Goal: Information Seeking & Learning: Learn about a topic

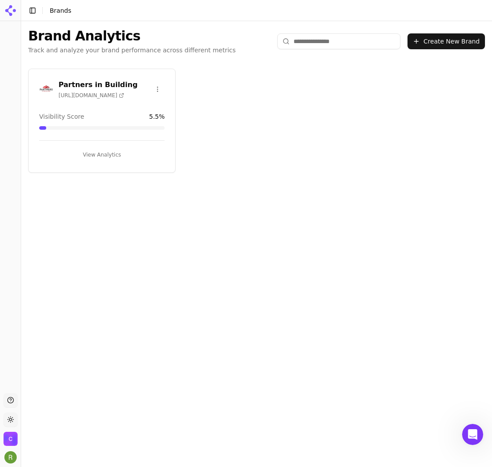
click at [113, 105] on div "Partners in Building [URL][DOMAIN_NAME] Visibility Score 5.5 % View Analytics" at bounding box center [101, 121] width 147 height 104
click at [100, 83] on h3 "Partners in Building" at bounding box center [98, 85] width 79 height 11
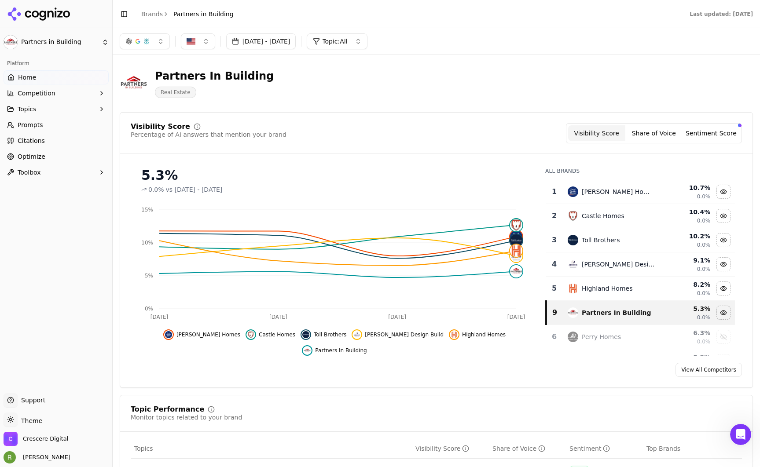
click at [30, 158] on span "Optimize" at bounding box center [32, 156] width 28 height 9
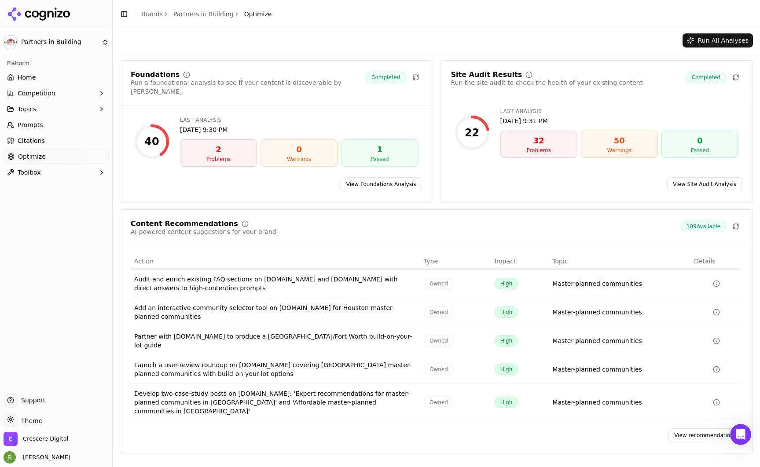
click at [143, 275] on div "Audit and enrich existing FAQ sections on [DOMAIN_NAME] and [DOMAIN_NAME] with …" at bounding box center [275, 284] width 282 height 18
drag, startPoint x: 133, startPoint y: 270, endPoint x: 355, endPoint y: 281, distance: 222.9
click at [355, 281] on td "Audit and enrich existing FAQ sections on [DOMAIN_NAME] and [DOMAIN_NAME] with …" at bounding box center [275, 284] width 289 height 29
click at [355, 281] on div "Audit and enrich existing FAQ sections on [DOMAIN_NAME] and [DOMAIN_NAME] with …" at bounding box center [275, 284] width 282 height 18
drag, startPoint x: 355, startPoint y: 279, endPoint x: 148, endPoint y: 273, distance: 207.7
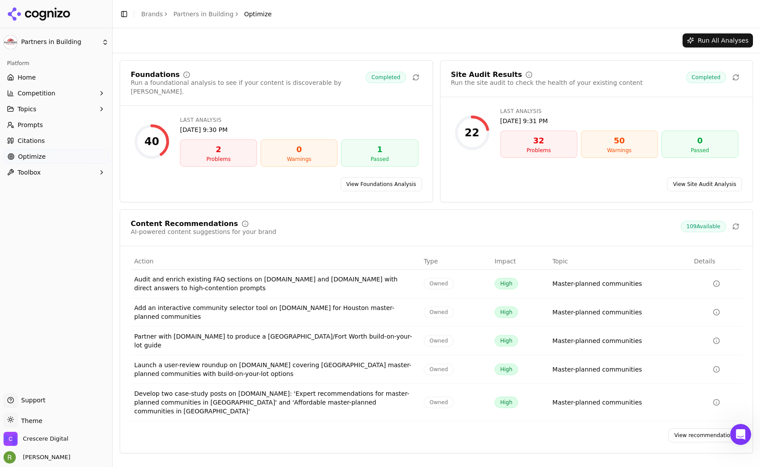
click at [148, 275] on div "Audit and enrich existing FAQ sections on [DOMAIN_NAME] and [DOMAIN_NAME] with …" at bounding box center [275, 284] width 282 height 18
click at [226, 332] on div "Partner with [DOMAIN_NAME] to produce a [GEOGRAPHIC_DATA]/Fort Worth build-on-y…" at bounding box center [275, 341] width 282 height 18
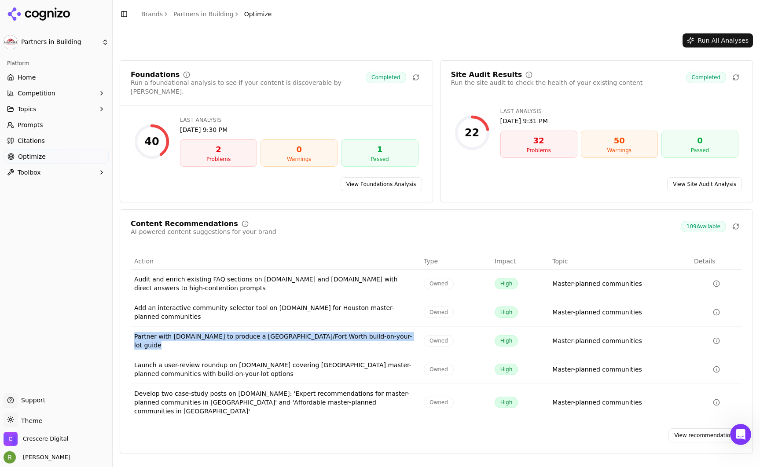
click at [226, 332] on div "Partner with [DOMAIN_NAME] to produce a [GEOGRAPHIC_DATA]/Fort Worth build-on-y…" at bounding box center [275, 341] width 282 height 18
click at [269, 332] on div "Partner with [DOMAIN_NAME] to produce a [GEOGRAPHIC_DATA]/Fort Worth build-on-y…" at bounding box center [275, 341] width 282 height 18
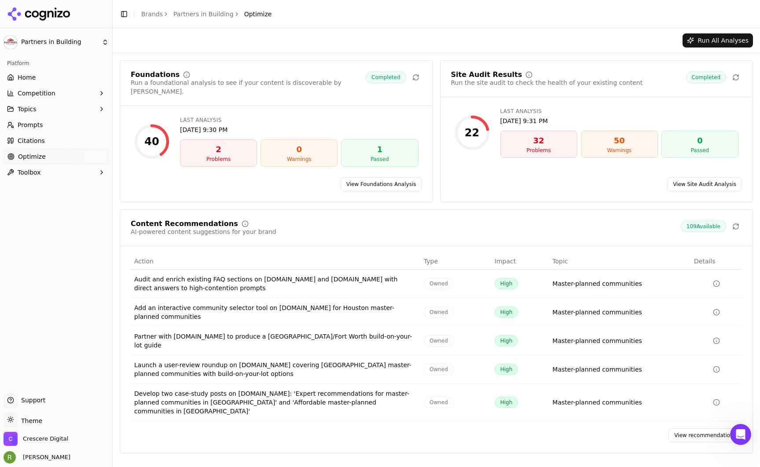
drag, startPoint x: 284, startPoint y: 326, endPoint x: 294, endPoint y: 330, distance: 10.7
click at [379, 332] on div "Partner with [DOMAIN_NAME] to produce a [GEOGRAPHIC_DATA]/Fort Worth build-on-y…" at bounding box center [275, 341] width 282 height 18
drag, startPoint x: 282, startPoint y: 329, endPoint x: 393, endPoint y: 329, distance: 110.9
click at [393, 332] on div "Partner with [DOMAIN_NAME] to produce a [GEOGRAPHIC_DATA]/Fort Worth build-on-y…" at bounding box center [275, 341] width 282 height 18
click at [395, 332] on div "Partner with [DOMAIN_NAME] to produce a [GEOGRAPHIC_DATA]/Fort Worth build-on-y…" at bounding box center [275, 341] width 282 height 18
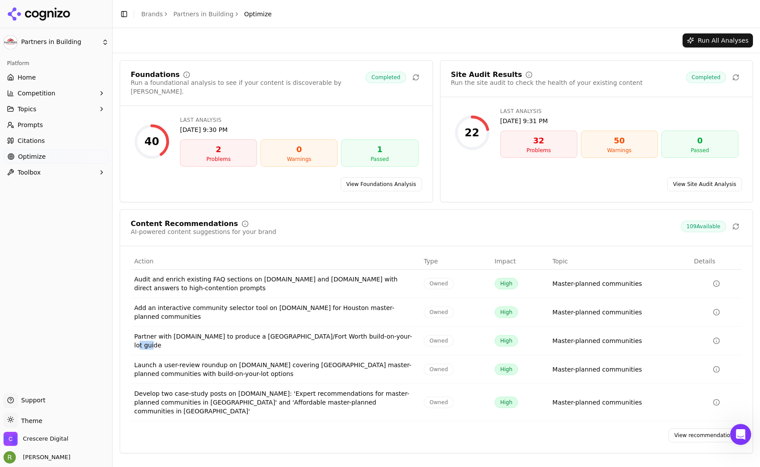
click at [395, 332] on div "Partner with [DOMAIN_NAME] to produce a [GEOGRAPHIC_DATA]/Fort Worth build-on-y…" at bounding box center [275, 341] width 282 height 18
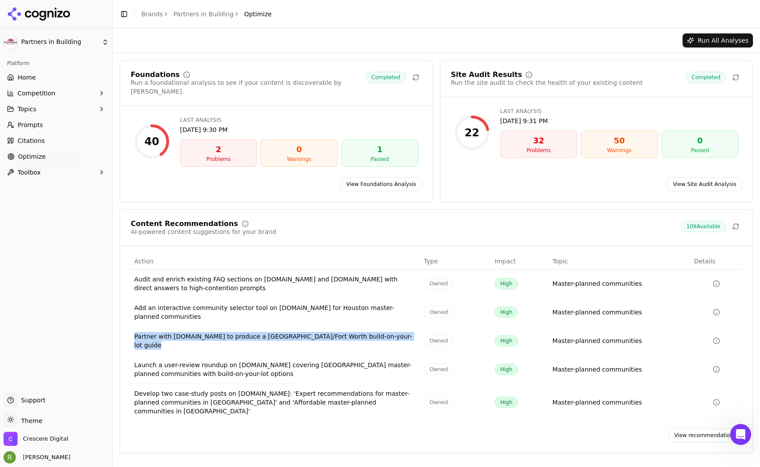
click at [395, 332] on div "Partner with [DOMAIN_NAME] to produce a [GEOGRAPHIC_DATA]/Fort Worth build-on-y…" at bounding box center [275, 341] width 282 height 18
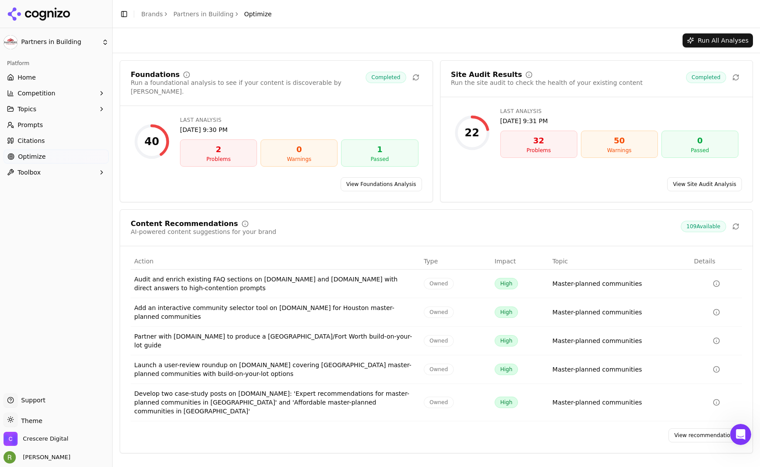
click at [150, 361] on div "Launch a user-review roundup on [DOMAIN_NAME] covering [GEOGRAPHIC_DATA] master…" at bounding box center [275, 370] width 282 height 18
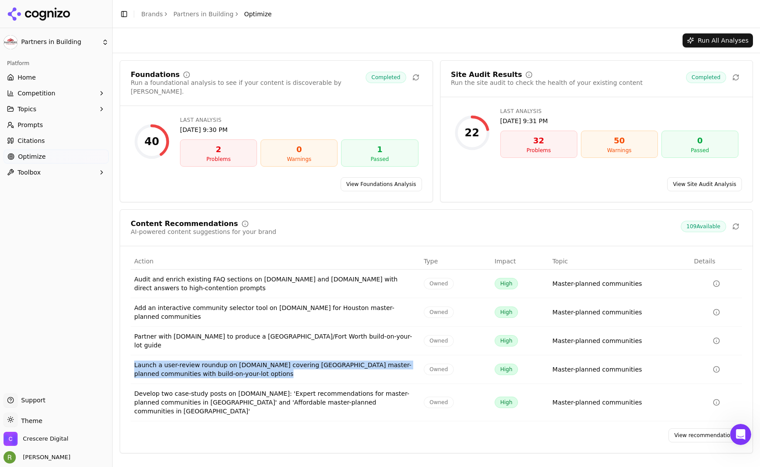
click at [150, 361] on div "Launch a user-review roundup on [DOMAIN_NAME] covering [GEOGRAPHIC_DATA] master…" at bounding box center [275, 370] width 282 height 18
click at [175, 361] on div "Launch a user-review roundup on [DOMAIN_NAME] covering [GEOGRAPHIC_DATA] master…" at bounding box center [275, 370] width 282 height 18
drag, startPoint x: 161, startPoint y: 350, endPoint x: 270, endPoint y: 357, distance: 109.4
click at [270, 361] on div "Launch a user-review roundup on [DOMAIN_NAME] covering [GEOGRAPHIC_DATA] master…" at bounding box center [275, 370] width 282 height 18
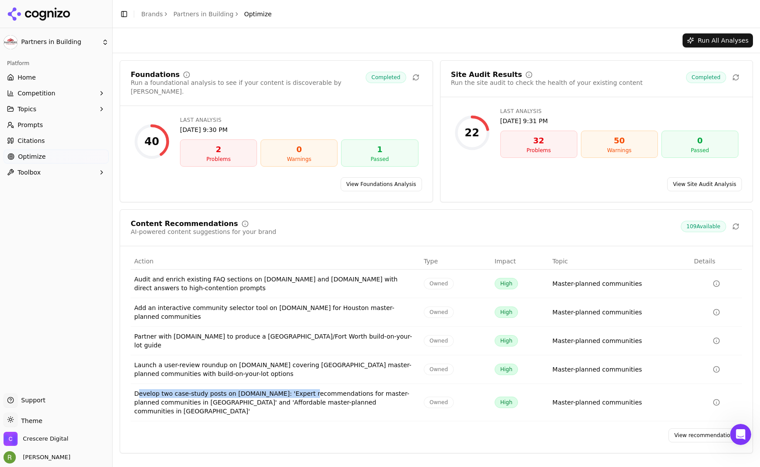
drag, startPoint x: 176, startPoint y: 381, endPoint x: 312, endPoint y: 382, distance: 135.9
click at [312, 389] on div "Develop two case-study posts on [DOMAIN_NAME]: 'Expert recommendations for mast…" at bounding box center [275, 402] width 282 height 26
click at [491, 428] on link "View recommendations" at bounding box center [704, 435] width 73 height 14
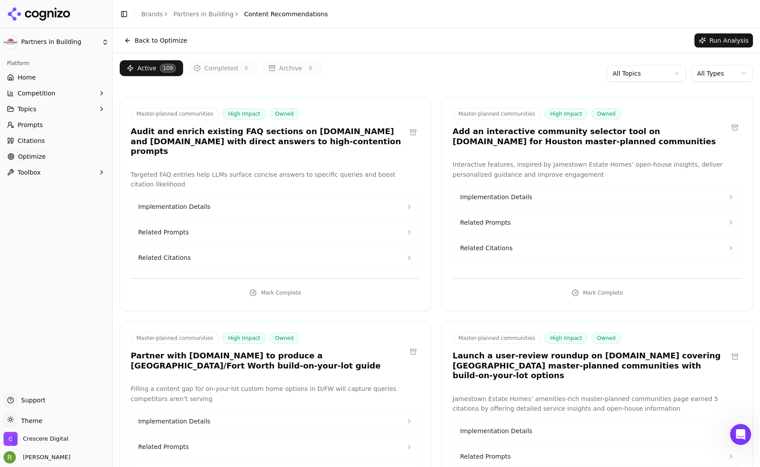
drag, startPoint x: 132, startPoint y: 127, endPoint x: 199, endPoint y: 150, distance: 71.4
click at [199, 150] on h3 "Audit and enrich existing FAQ sections on [DOMAIN_NAME] and [DOMAIN_NAME] with …" at bounding box center [268, 142] width 275 height 30
click at [203, 209] on span "Implementation Details" at bounding box center [174, 206] width 72 height 9
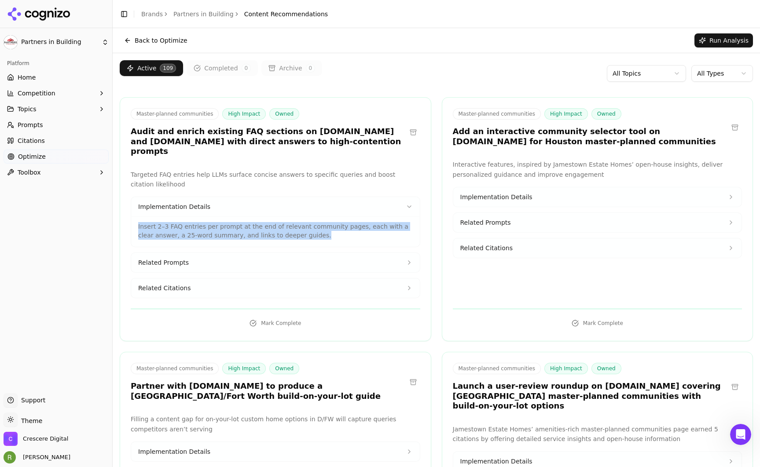
drag, startPoint x: 138, startPoint y: 227, endPoint x: 303, endPoint y: 234, distance: 164.7
click at [303, 234] on p "Insert 2–3 FAQ entries per prompt at the end of relevant community pages, each …" at bounding box center [275, 231] width 275 height 18
drag, startPoint x: 303, startPoint y: 234, endPoint x: 138, endPoint y: 220, distance: 165.1
click at [138, 220] on div "Insert 2–3 FAQ entries per prompt at the end of relevant community pages, each …" at bounding box center [275, 228] width 275 height 23
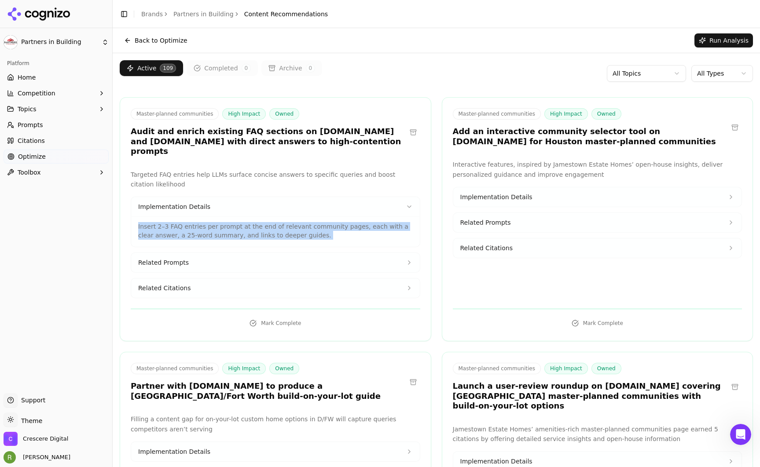
click at [138, 220] on div "Insert 2–3 FAQ entries per prompt at the end of relevant community pages, each …" at bounding box center [275, 228] width 275 height 23
drag, startPoint x: 239, startPoint y: 238, endPoint x: 288, endPoint y: 242, distance: 49.5
click at [288, 242] on div "Insert 2–3 FAQ entries per prompt at the end of relevant community pages, each …" at bounding box center [275, 231] width 289 height 30
click at [408, 263] on icon at bounding box center [409, 263] width 2 height 4
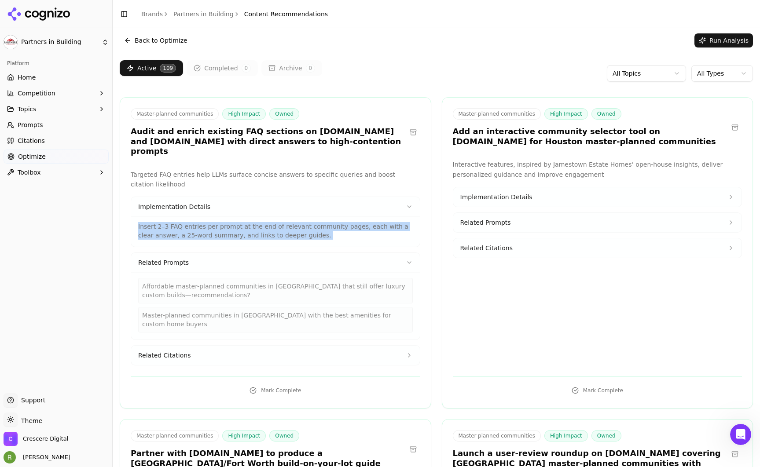
click at [401, 260] on button "Related Prompts" at bounding box center [275, 262] width 289 height 19
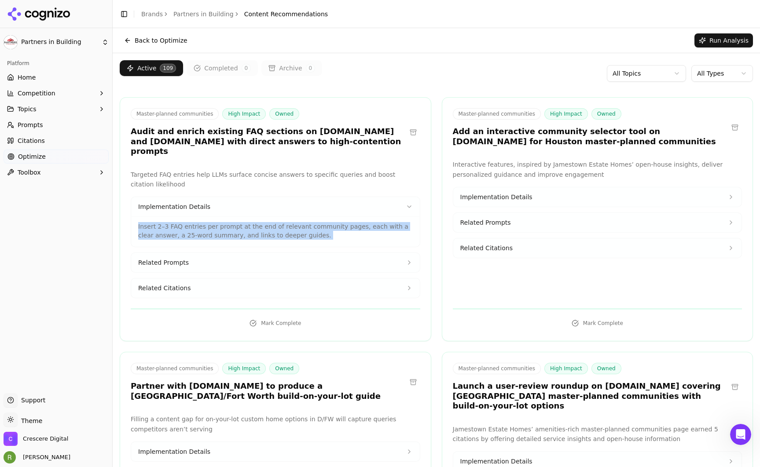
click at [409, 132] on button at bounding box center [413, 132] width 14 height 14
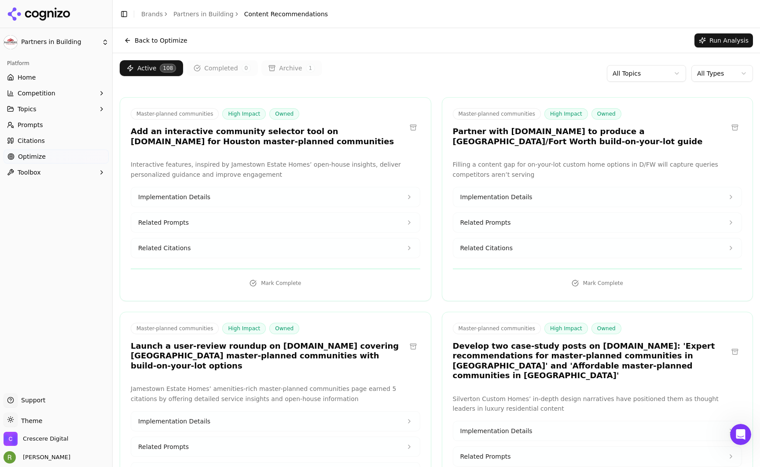
drag, startPoint x: 135, startPoint y: 131, endPoint x: 293, endPoint y: 145, distance: 157.6
click at [293, 145] on h3 "Add an interactive community selector tool on [DOMAIN_NAME] for Houston master-…" at bounding box center [268, 137] width 275 height 20
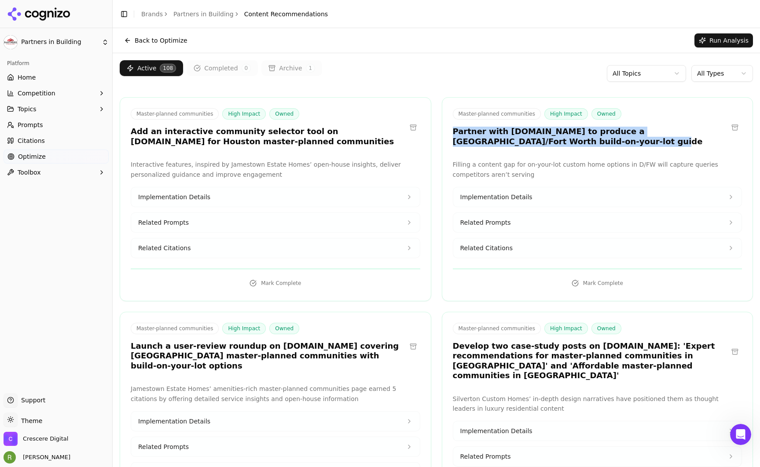
drag, startPoint x: 603, startPoint y: 147, endPoint x: 439, endPoint y: 133, distance: 165.1
click at [442, 133] on div "Master-planned communities High Impact Owned Partner with [DOMAIN_NAME] to prod…" at bounding box center [597, 128] width 311 height 41
click at [459, 150] on div "Master-planned communities High Impact Owned Partner with [DOMAIN_NAME] to prod…" at bounding box center [597, 199] width 311 height 204
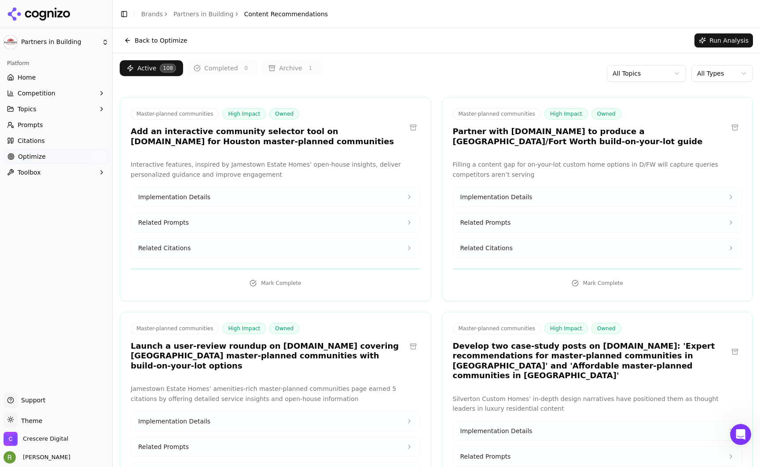
drag, startPoint x: 467, startPoint y: 164, endPoint x: 532, endPoint y: 175, distance: 66.0
click at [491, 175] on p "Filling a content gap for on-your-lot custom home options in D/FW will capture …" at bounding box center [597, 170] width 289 height 20
drag, startPoint x: 487, startPoint y: 170, endPoint x: 445, endPoint y: 164, distance: 42.7
click at [445, 164] on div "Filling a content gap for on-your-lot custom home options in D/FW will capture …" at bounding box center [597, 209] width 311 height 99
click at [491, 170] on p "Filling a content gap for on-your-lot custom home options in D/FW will capture …" at bounding box center [597, 170] width 289 height 20
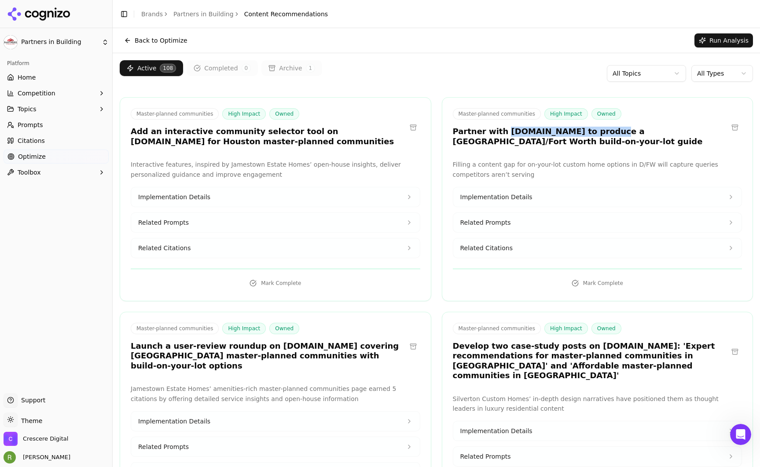
drag, startPoint x: 590, startPoint y: 132, endPoint x: 497, endPoint y: 133, distance: 93.3
click at [491, 133] on h3 "Partner with [DOMAIN_NAME] to produce a [GEOGRAPHIC_DATA]/Fort Worth build-on-y…" at bounding box center [590, 137] width 275 height 20
copy h3 "[DOMAIN_NAME]"
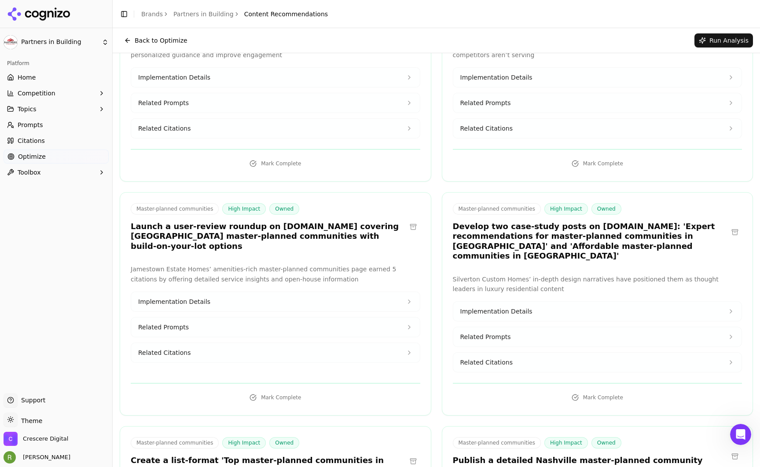
scroll to position [187, 0]
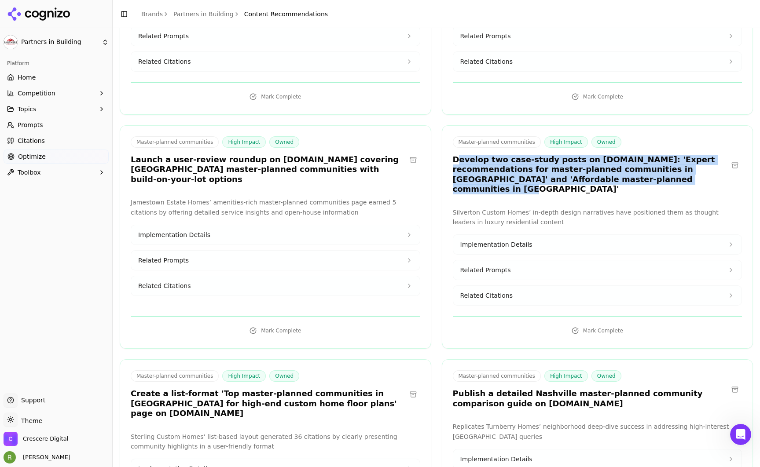
drag, startPoint x: 453, startPoint y: 158, endPoint x: 623, endPoint y: 179, distance: 171.1
click at [491, 179] on h3 "Develop two case-study posts on [DOMAIN_NAME]: 'Expert recommendations for mast…" at bounding box center [590, 175] width 275 height 40
drag, startPoint x: 327, startPoint y: 177, endPoint x: 402, endPoint y: 182, distance: 74.5
click at [402, 182] on div "Master-planned communities High Impact Owned Launch a user-review roundup on [D…" at bounding box center [275, 237] width 311 height 224
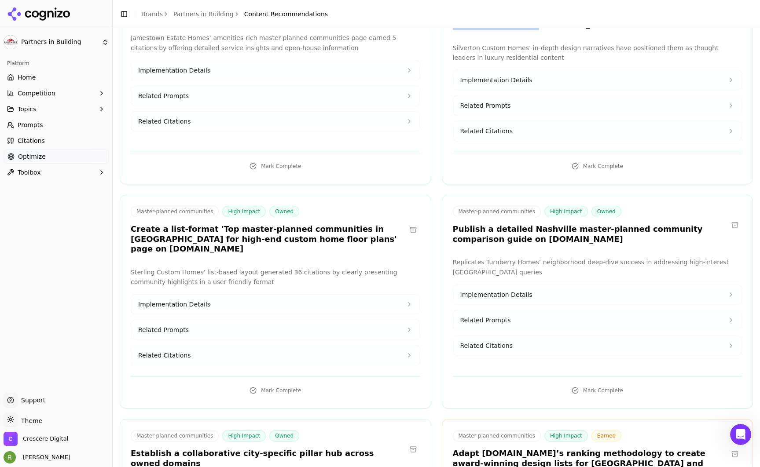
scroll to position [517, 0]
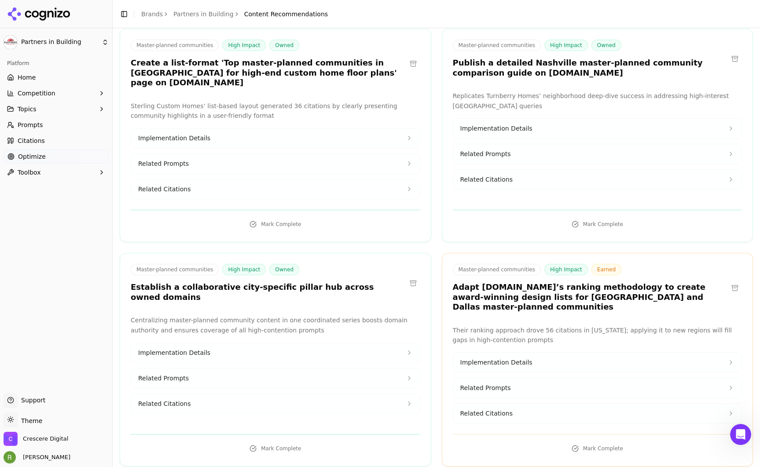
drag, startPoint x: 531, startPoint y: 289, endPoint x: 449, endPoint y: 264, distance: 86.4
click at [449, 264] on div "Master-planned communities High Impact Earned Adapt [DOMAIN_NAME]’s ranking met…" at bounding box center [597, 289] width 311 height 51
click at [491, 286] on h3 "Adapt [DOMAIN_NAME]’s ranking methodology to create award-winning design lists …" at bounding box center [590, 297] width 275 height 30
drag, startPoint x: 449, startPoint y: 308, endPoint x: 520, endPoint y: 317, distance: 71.9
click at [491, 326] on div "Their ranking approach drove 56 citations in [US_STATE]; applying it to new reg…" at bounding box center [597, 375] width 311 height 99
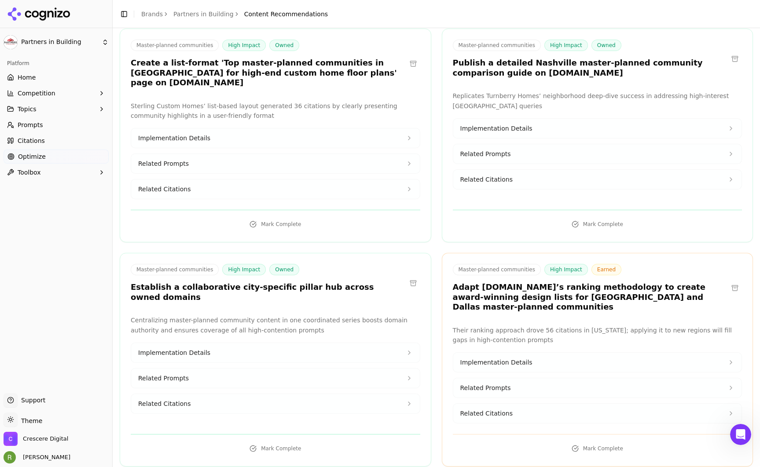
click at [491, 326] on p "Their ranking approach drove 56 citations in [US_STATE]; applying it to new reg…" at bounding box center [597, 336] width 289 height 20
drag, startPoint x: 522, startPoint y: 317, endPoint x: 450, endPoint y: 306, distance: 72.5
click at [453, 326] on p "Their ranking approach drove 56 citations in [US_STATE]; applying it to new reg…" at bounding box center [597, 336] width 289 height 20
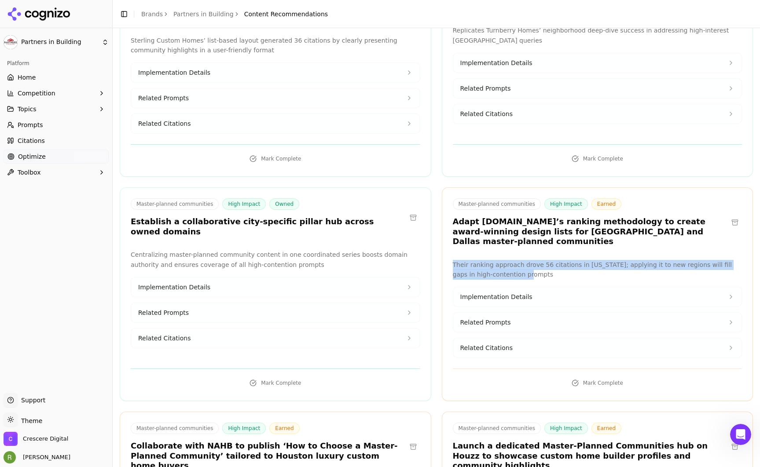
scroll to position [668, 0]
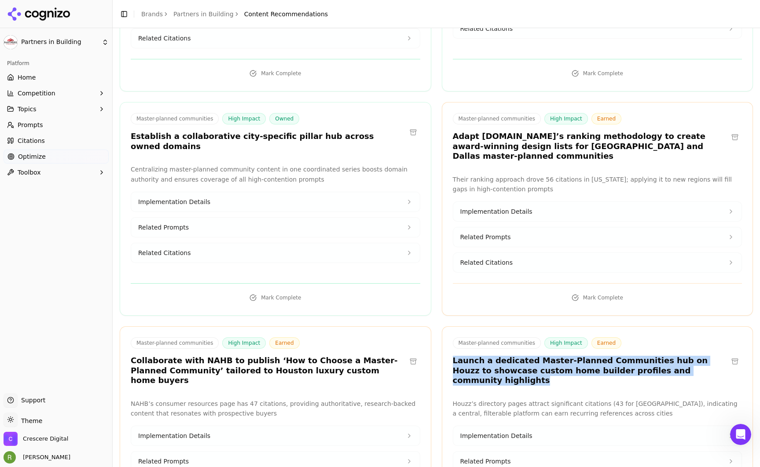
drag, startPoint x: 447, startPoint y: 340, endPoint x: 697, endPoint y: 351, distance: 250.1
click at [491, 351] on div "Master-planned communities High Impact Earned Launch a dedicated Master-Planned…" at bounding box center [597, 362] width 311 height 51
click at [491, 356] on h3 "Launch a dedicated Master-Planned Communities hub on Houzz to showcase custom h…" at bounding box center [590, 371] width 275 height 30
drag, startPoint x: 688, startPoint y: 351, endPoint x: 456, endPoint y: 340, distance: 232.1
click at [456, 356] on h3 "Launch a dedicated Master-Planned Communities hub on Houzz to showcase custom h…" at bounding box center [590, 371] width 275 height 30
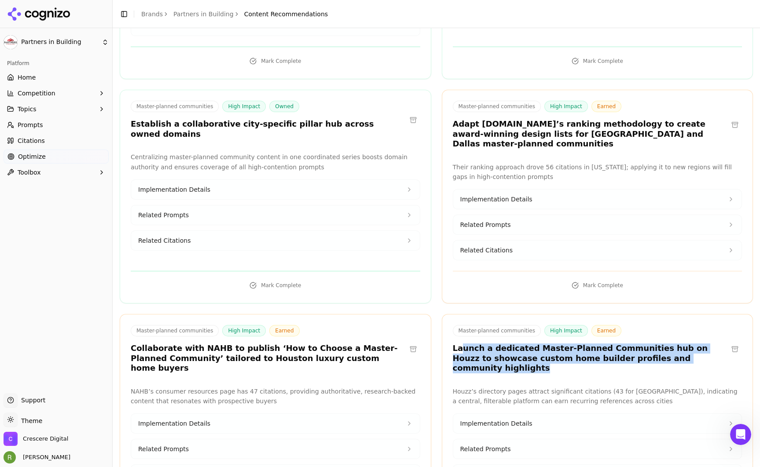
scroll to position [681, 0]
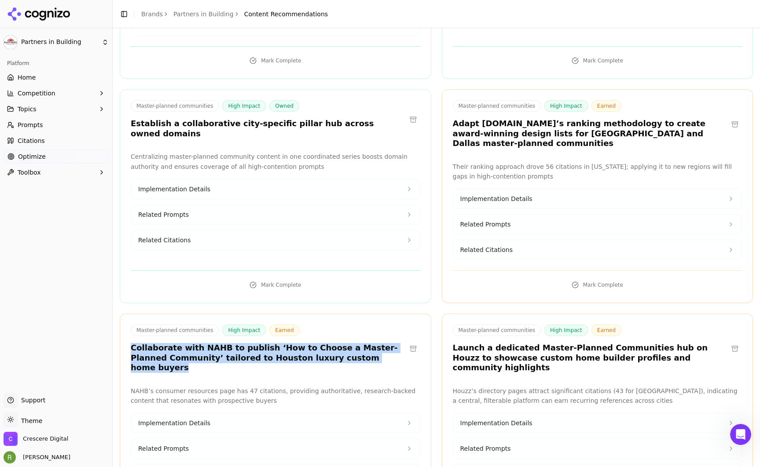
drag, startPoint x: 347, startPoint y: 337, endPoint x: 136, endPoint y: 322, distance: 211.2
click at [136, 325] on div "Master-planned communities High Impact Earned Collaborate with NAHB to publish …" at bounding box center [268, 349] width 275 height 48
click at [242, 343] on h3 "Collaborate with NAHB to publish ‘How to Choose a Master-Planned Community’ tai…" at bounding box center [268, 358] width 275 height 30
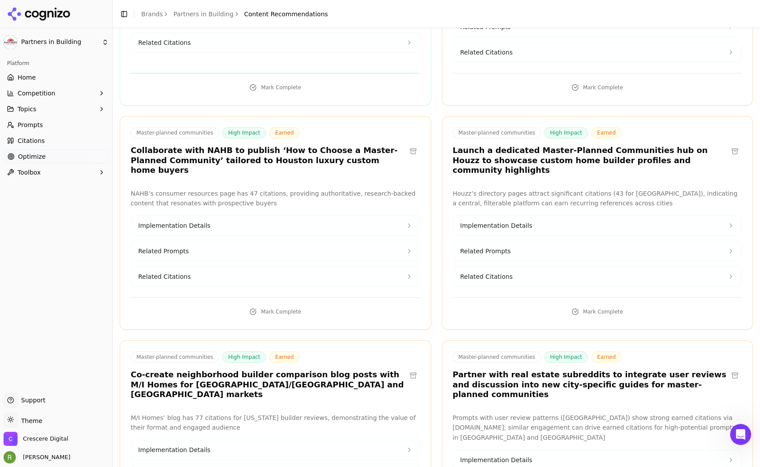
scroll to position [926, 0]
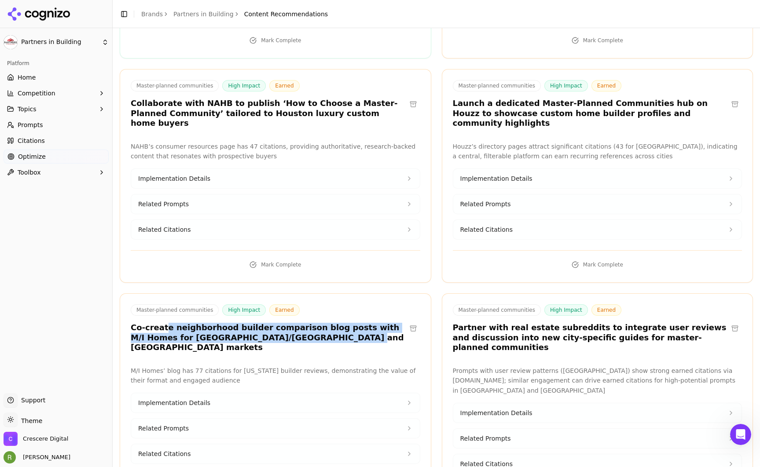
drag, startPoint x: 178, startPoint y: 298, endPoint x: 293, endPoint y: 314, distance: 115.9
click at [293, 314] on div "Master-planned communities High Impact Earned Co-create neighborhood builder co…" at bounding box center [275, 329] width 311 height 51
drag, startPoint x: 294, startPoint y: 311, endPoint x: 142, endPoint y: 297, distance: 152.8
click at [128, 304] on div "Master-planned communities High Impact Earned Co-create neighborhood builder co…" at bounding box center [275, 329] width 311 height 51
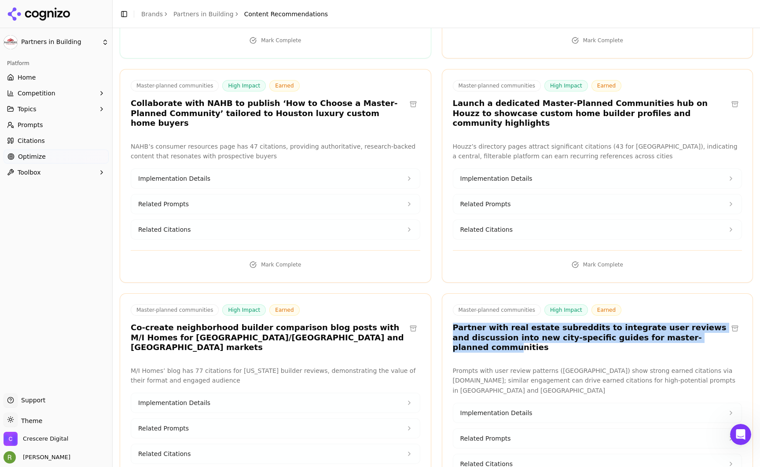
drag, startPoint x: 454, startPoint y: 296, endPoint x: 699, endPoint y: 309, distance: 245.8
click at [491, 323] on h3 "Partner with real estate subreddits to integrate user reviews and discussion in…" at bounding box center [590, 338] width 275 height 30
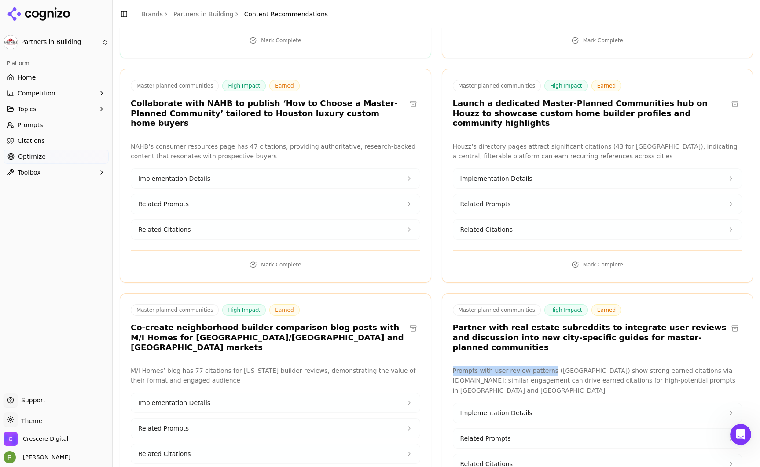
drag, startPoint x: 449, startPoint y: 333, endPoint x: 545, endPoint y: 334, distance: 95.9
click at [491, 366] on p "Prompts with user review patterns ([GEOGRAPHIC_DATA]) show strong earned citati…" at bounding box center [597, 381] width 289 height 30
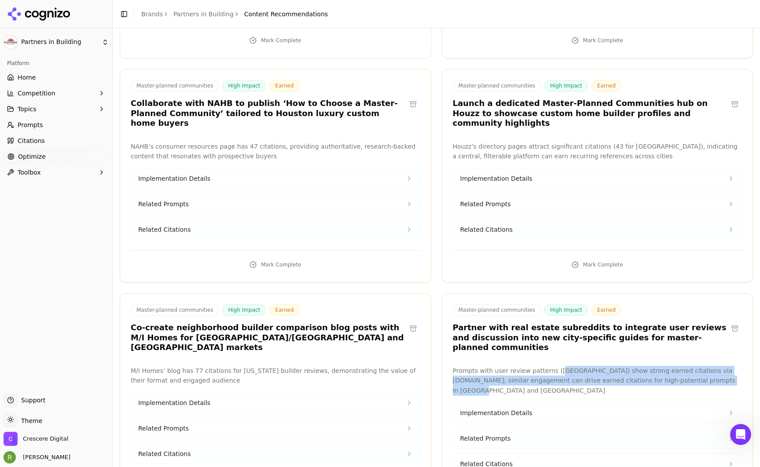
drag, startPoint x: 553, startPoint y: 333, endPoint x: 703, endPoint y: 340, distance: 150.2
click at [491, 366] on p "Prompts with user review patterns ([GEOGRAPHIC_DATA]) show strong earned citati…" at bounding box center [597, 381] width 289 height 30
drag, startPoint x: 703, startPoint y: 340, endPoint x: 464, endPoint y: 330, distance: 239.1
click at [464, 366] on p "Prompts with user review patterns ([GEOGRAPHIC_DATA]) show strong earned citati…" at bounding box center [597, 381] width 289 height 30
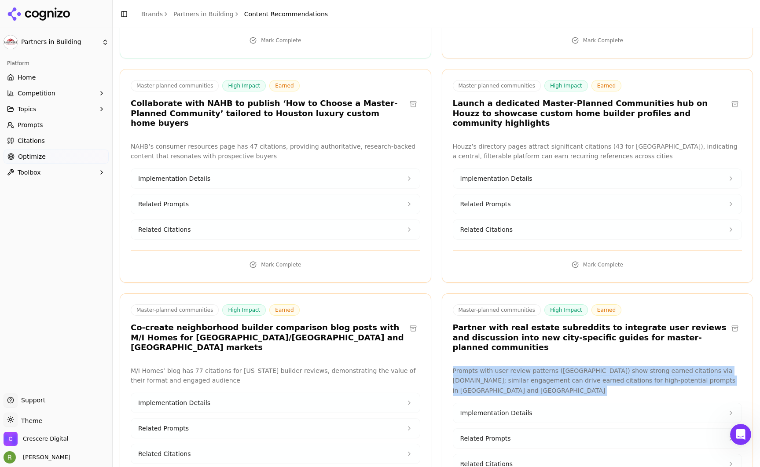
click at [491, 403] on button "Implementation Details" at bounding box center [597, 412] width 289 height 19
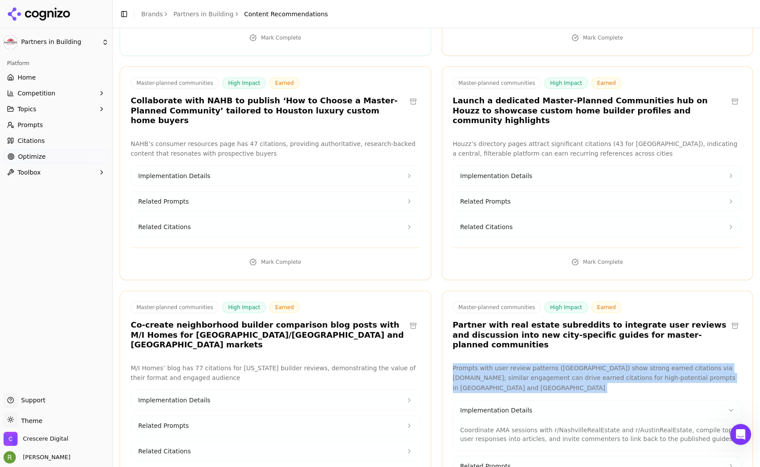
scroll to position [1032, 0]
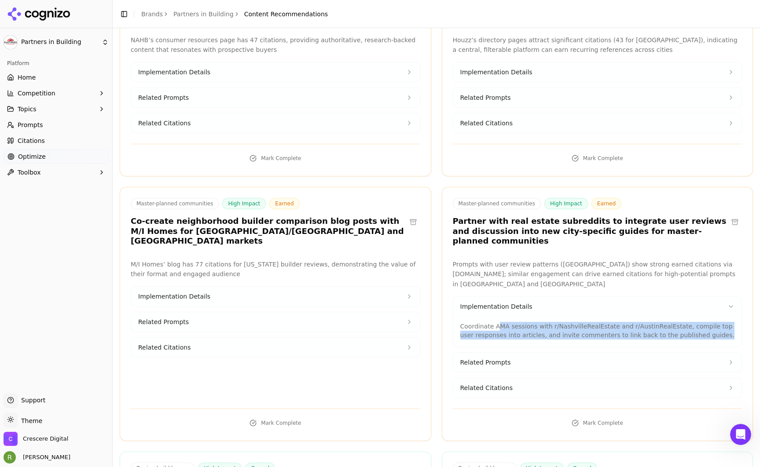
drag, startPoint x: 493, startPoint y: 276, endPoint x: 699, endPoint y: 284, distance: 205.6
click at [491, 322] on p "Coordinate AMA sessions with r/NashvilleRealEstate and r/AustinRealEstate, comp…" at bounding box center [597, 331] width 275 height 18
drag, startPoint x: 702, startPoint y: 283, endPoint x: 459, endPoint y: 274, distance: 243.5
click at [460, 322] on p "Coordinate AMA sessions with r/NashvilleRealEstate and r/AustinRealEstate, comp…" at bounding box center [597, 331] width 275 height 18
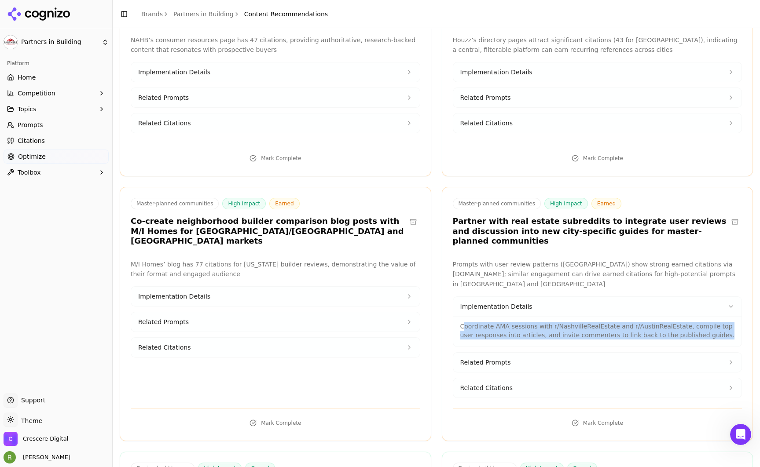
click at [482, 322] on p "Coordinate AMA sessions with r/NashvilleRealEstate and r/AustinRealEstate, comp…" at bounding box center [597, 331] width 275 height 18
drag, startPoint x: 457, startPoint y: 275, endPoint x: 743, endPoint y: 289, distance: 286.7
click at [491, 289] on div "Prompts with user review patterns ([GEOGRAPHIC_DATA]) show strong earned citati…" at bounding box center [597, 329] width 311 height 139
click at [491, 353] on button "Related Prompts" at bounding box center [597, 362] width 289 height 19
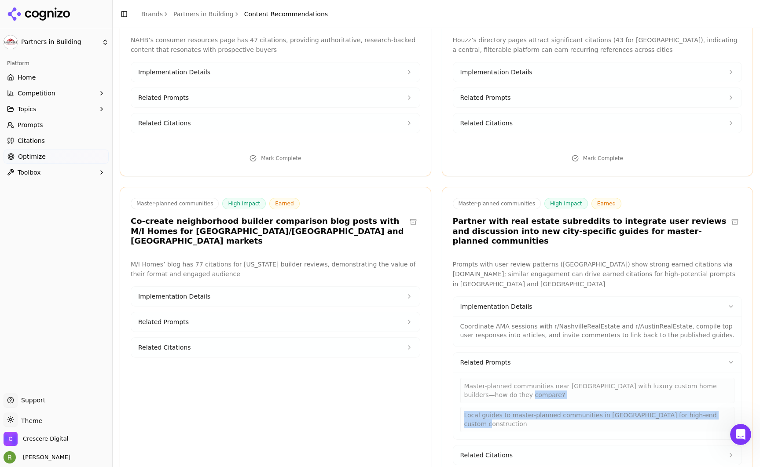
drag, startPoint x: 537, startPoint y: 344, endPoint x: 713, endPoint y: 365, distance: 176.8
click at [491, 378] on div "Master-planned communities near [GEOGRAPHIC_DATA] with luxury custom home build…" at bounding box center [597, 405] width 275 height 55
click at [491, 446] on button "Related Citations" at bounding box center [597, 455] width 289 height 19
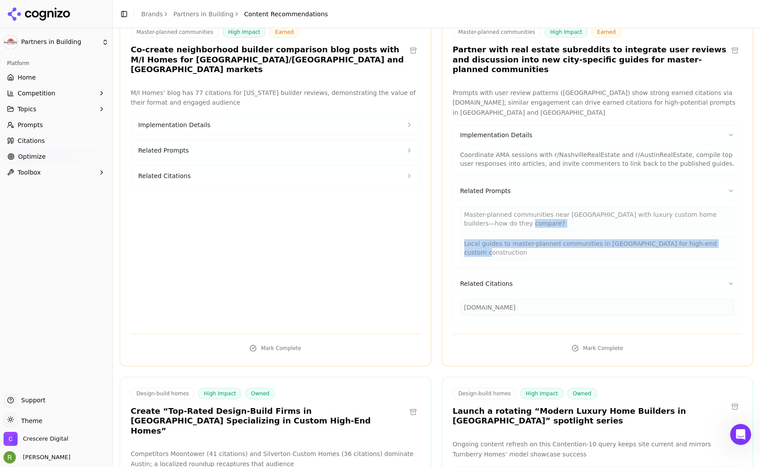
click at [227, 166] on button "Related Citations" at bounding box center [275, 175] width 289 height 19
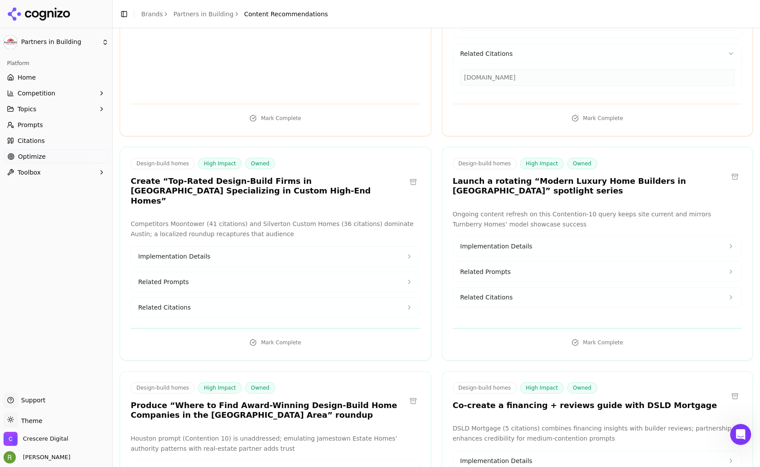
scroll to position [1435, 0]
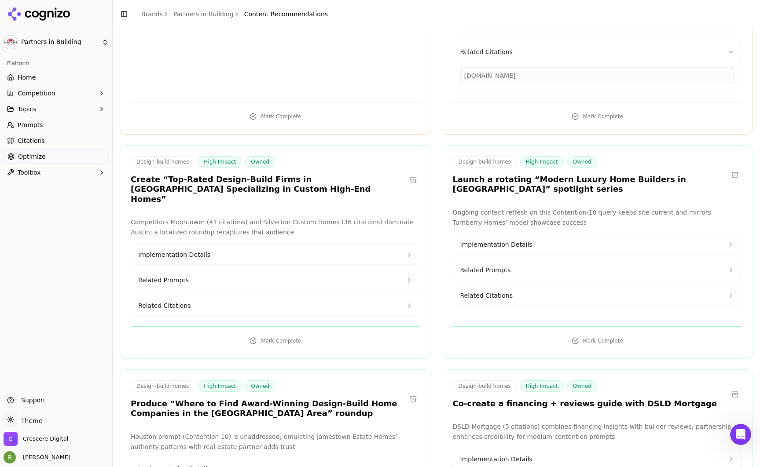
click at [393, 296] on button "Related Citations" at bounding box center [275, 305] width 289 height 19
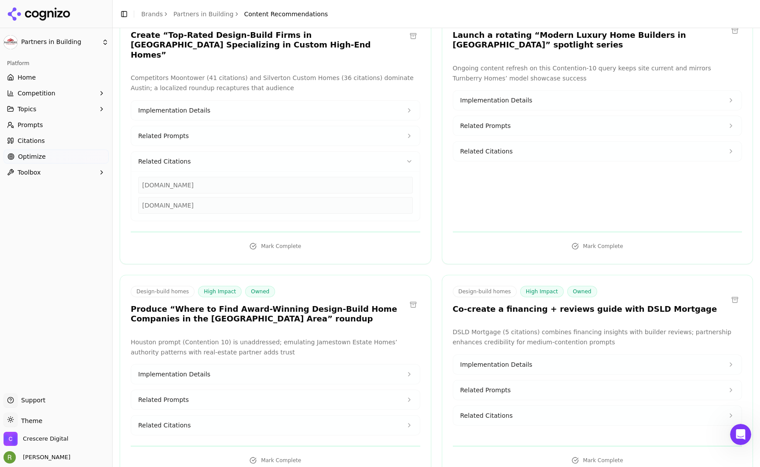
scroll to position [1735, 0]
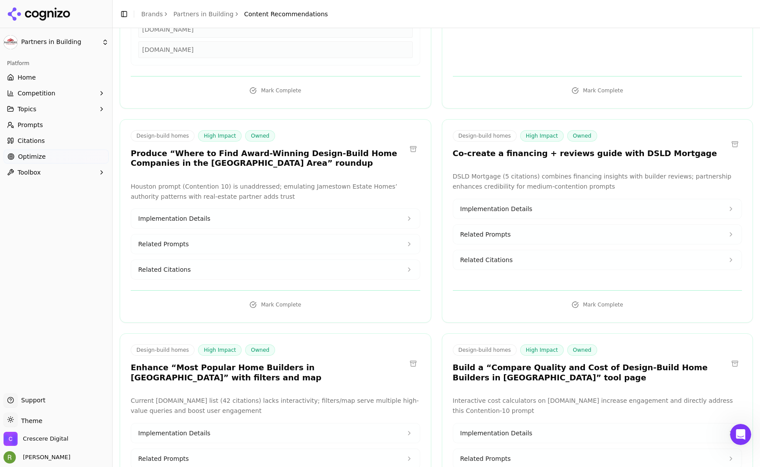
click at [275, 260] on button "Related Citations" at bounding box center [275, 269] width 289 height 19
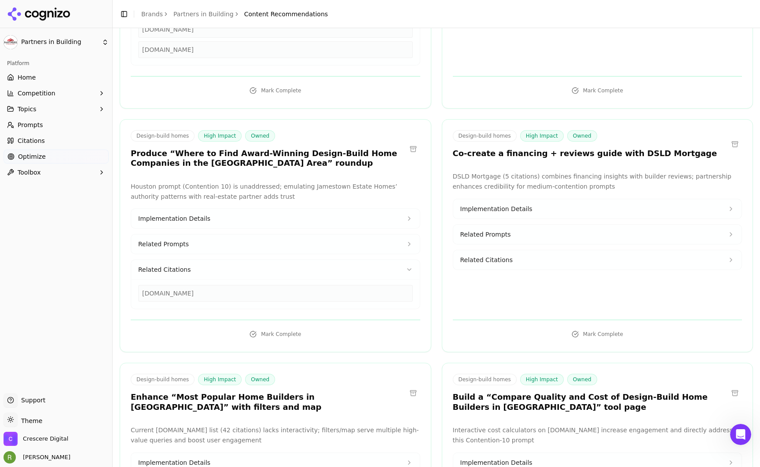
drag, startPoint x: 227, startPoint y: 225, endPoint x: 152, endPoint y: 226, distance: 74.3
click at [152, 285] on div "[DOMAIN_NAME]" at bounding box center [275, 293] width 275 height 17
click at [254, 182] on p "Houston prompt (Contention 10) is unaddressed; emulating Jamestown Estate Homes…" at bounding box center [275, 192] width 289 height 20
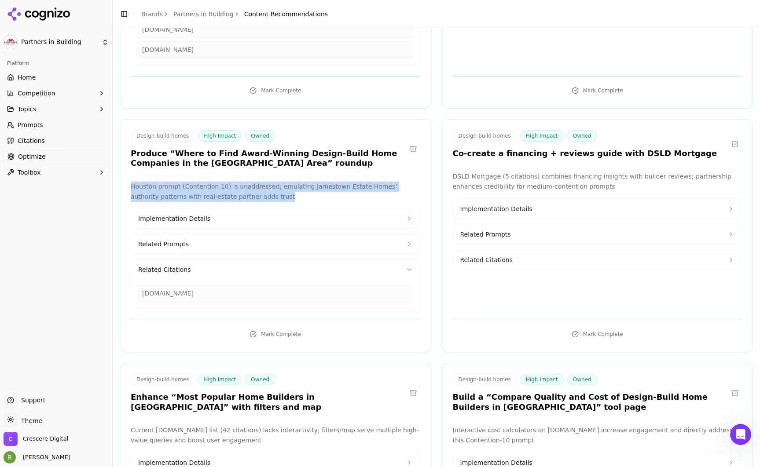
drag, startPoint x: 264, startPoint y: 128, endPoint x: 132, endPoint y: 121, distance: 132.6
click at [132, 182] on p "Houston prompt (Contention 10) is unaddressed; emulating Jamestown Estate Homes…" at bounding box center [275, 192] width 289 height 20
drag, startPoint x: 135, startPoint y: 120, endPoint x: 265, endPoint y: 125, distance: 130.3
click at [265, 182] on p "Houston prompt (Contention 10) is unaddressed; emulating Jamestown Estate Homes…" at bounding box center [275, 192] width 289 height 20
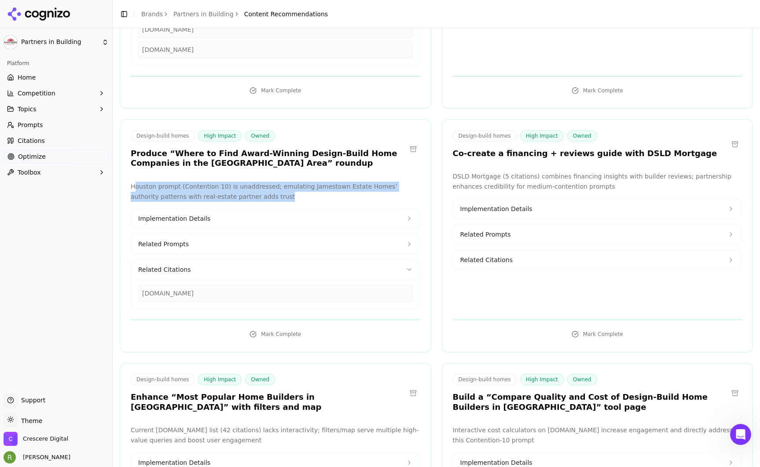
click at [265, 182] on p "Houston prompt (Contention 10) is unaddressed; emulating Jamestown Estate Homes…" at bounding box center [275, 192] width 289 height 20
drag, startPoint x: 265, startPoint y: 125, endPoint x: 162, endPoint y: 120, distance: 103.1
click at [162, 182] on p "Houston prompt (Contention 10) is unaddressed; emulating Jamestown Estate Homes…" at bounding box center [275, 192] width 289 height 20
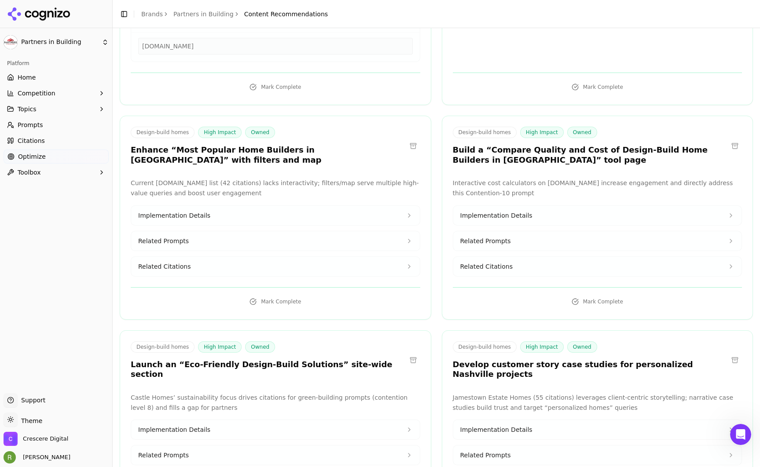
scroll to position [1987, 0]
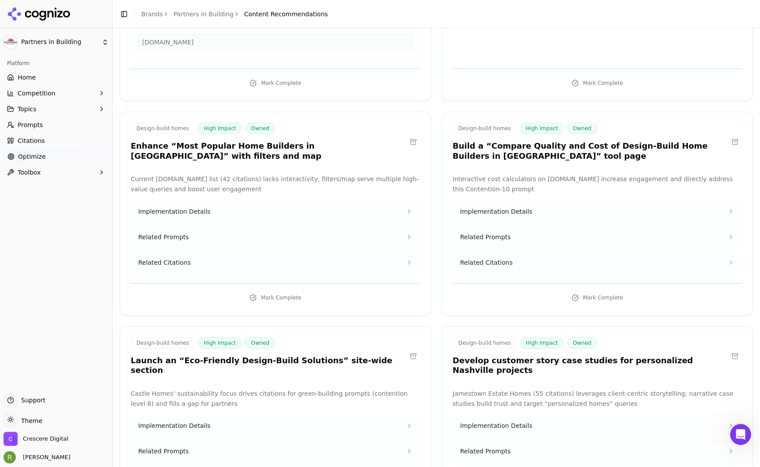
drag, startPoint x: 222, startPoint y: 325, endPoint x: 194, endPoint y: 317, distance: 28.5
click at [194, 389] on p "Castle Homes’ sustainability focus drives citations for green-building prompts …" at bounding box center [275, 399] width 289 height 20
click at [200, 421] on span "Implementation Details" at bounding box center [174, 425] width 72 height 9
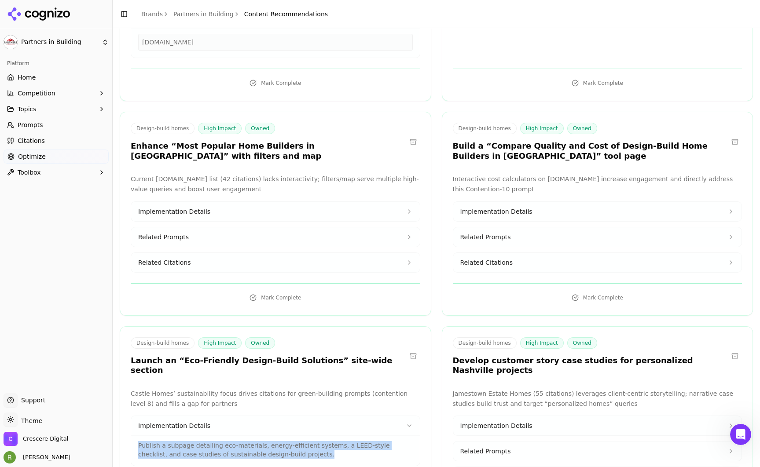
drag, startPoint x: 140, startPoint y: 369, endPoint x: 320, endPoint y: 374, distance: 180.5
click at [320, 441] on p "Publish a subpage detailing eco-materials, energy-efficient systems, a LEED-sty…" at bounding box center [275, 450] width 275 height 18
drag, startPoint x: 320, startPoint y: 374, endPoint x: 153, endPoint y: 363, distance: 167.5
click at [153, 441] on p "Publish a subpage detailing eco-materials, energy-efficient systems, a LEED-sty…" at bounding box center [275, 450] width 275 height 18
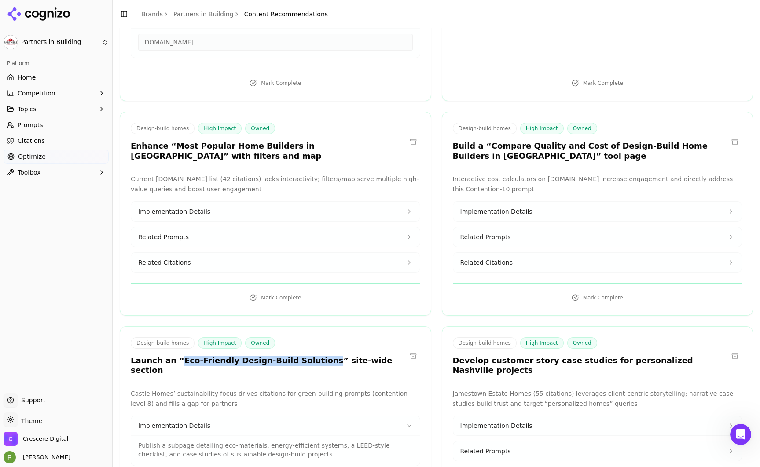
drag, startPoint x: 174, startPoint y: 293, endPoint x: 306, endPoint y: 290, distance: 132.0
click at [306, 356] on h3 "Launch an “Eco-Friendly Design-Build Solutions” site-wide section" at bounding box center [268, 366] width 275 height 20
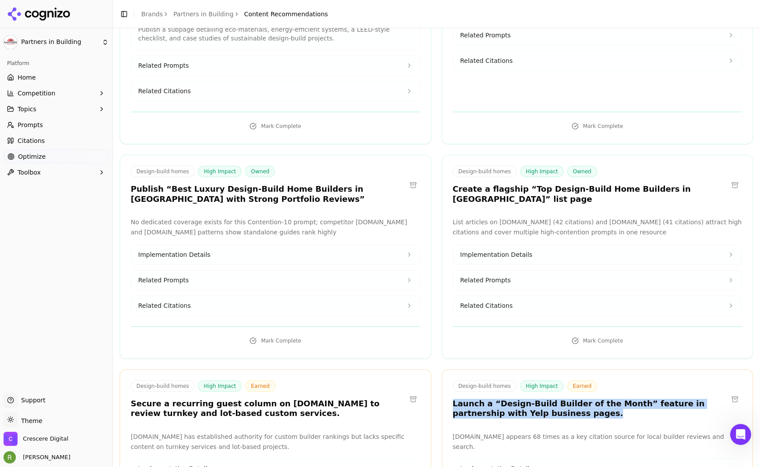
drag, startPoint x: 544, startPoint y: 336, endPoint x: 450, endPoint y: 324, distance: 94.5
click at [453, 399] on h3 "Launch a “Design-Build Builder of the Month” feature in partnership with Yelp b…" at bounding box center [590, 409] width 275 height 20
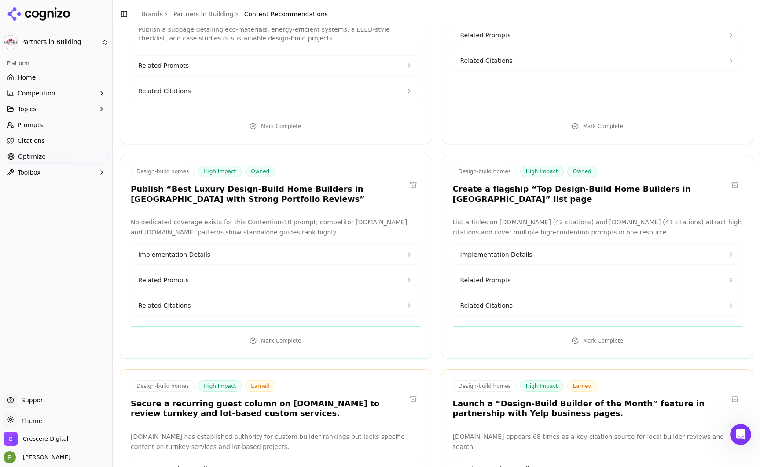
click at [491, 432] on p "[DOMAIN_NAME] appears 68 times as a key citation source for local builder revie…" at bounding box center [597, 442] width 289 height 20
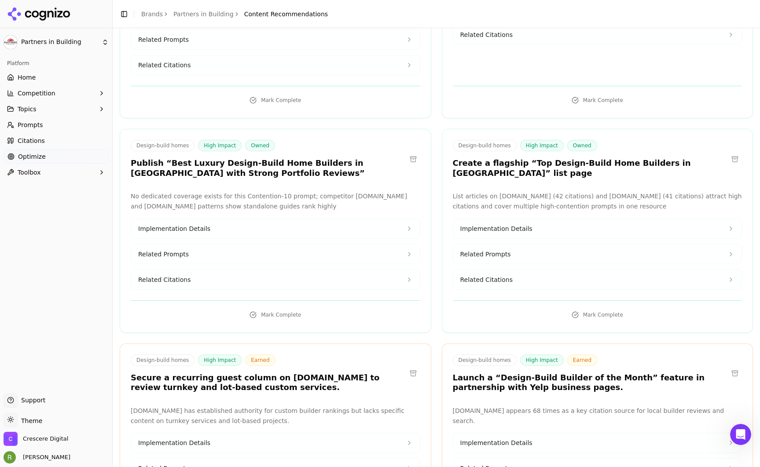
scroll to position [2471, 0]
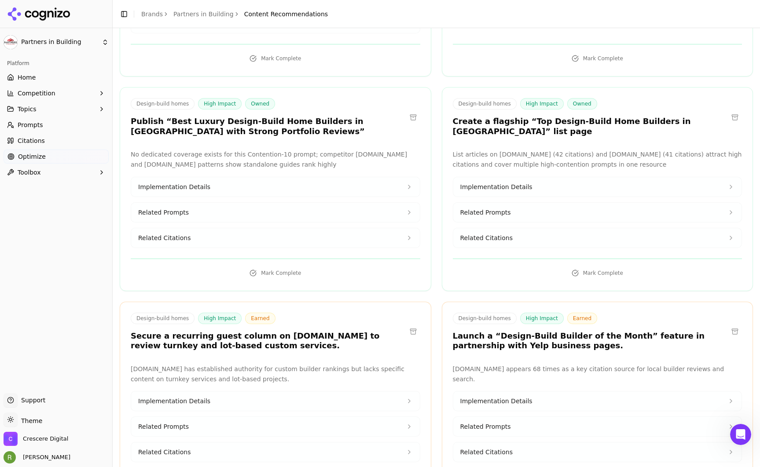
click at [491, 443] on button "Related Citations" at bounding box center [597, 452] width 289 height 19
click at [491, 397] on span "Implementation Details" at bounding box center [496, 401] width 72 height 9
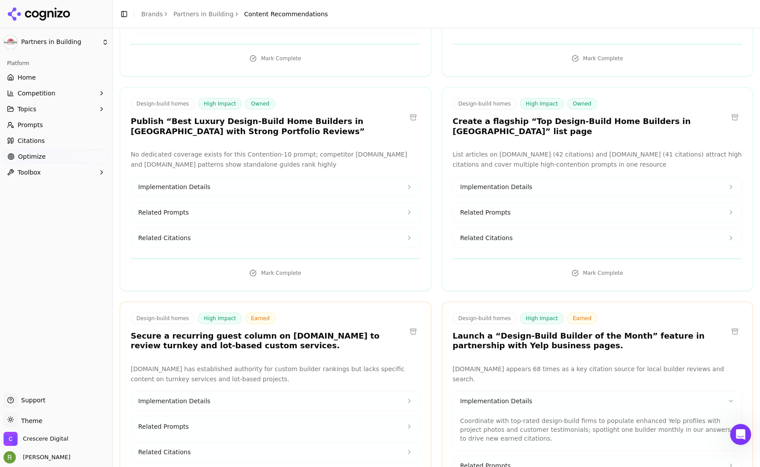
scroll to position [2485, 0]
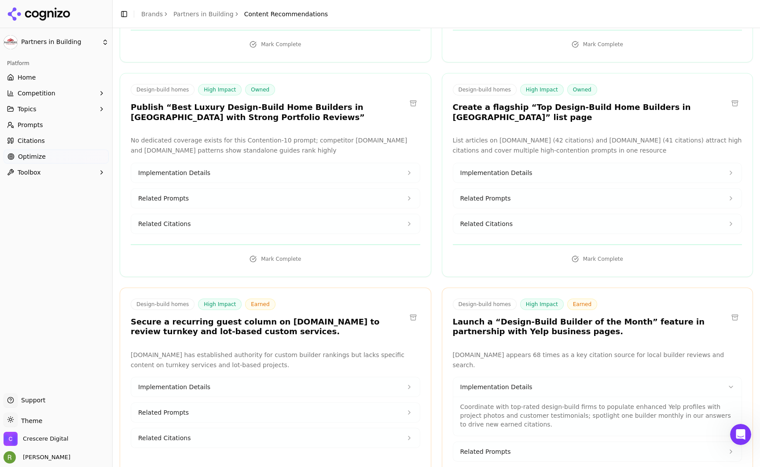
click at [294, 377] on button "Implementation Details" at bounding box center [275, 386] width 289 height 19
